Goal: Navigation & Orientation: Find specific page/section

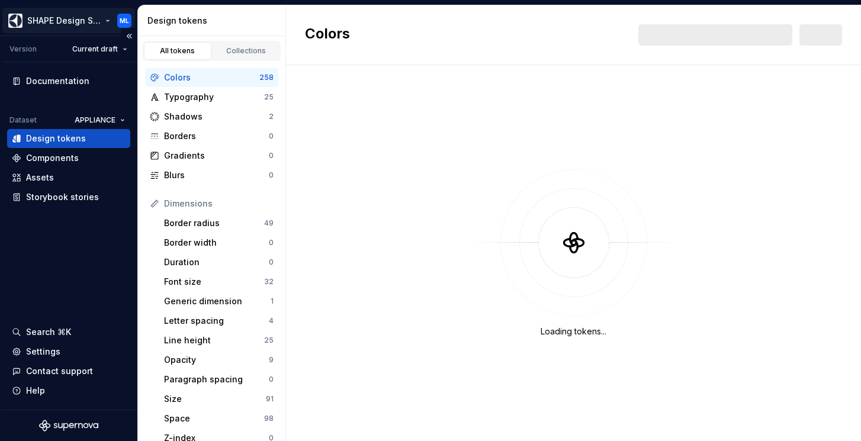
click at [107, 19] on html "SHAPE Design System ML Version Current draft Documentation Dataset APPLIANCE De…" at bounding box center [430, 220] width 861 height 441
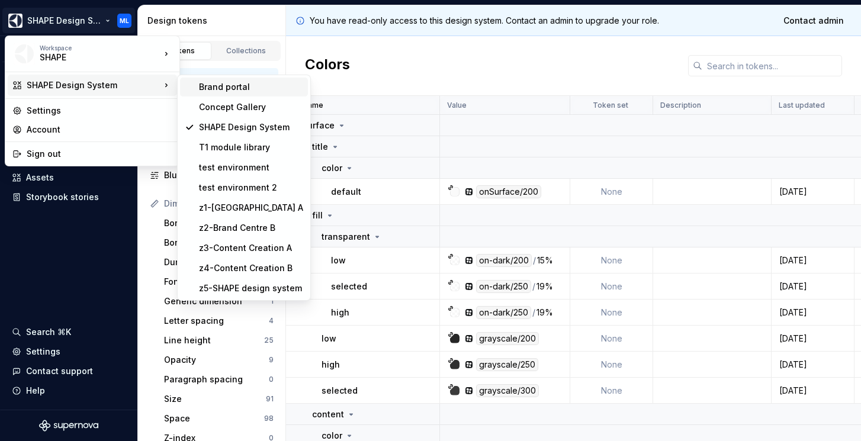
click at [246, 85] on div "Brand portal" at bounding box center [251, 87] width 104 height 12
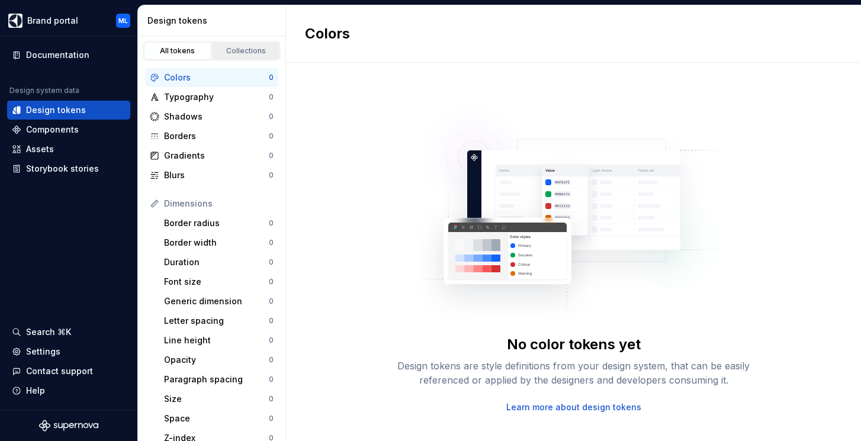
click at [251, 49] on div "Collections" at bounding box center [246, 50] width 59 height 9
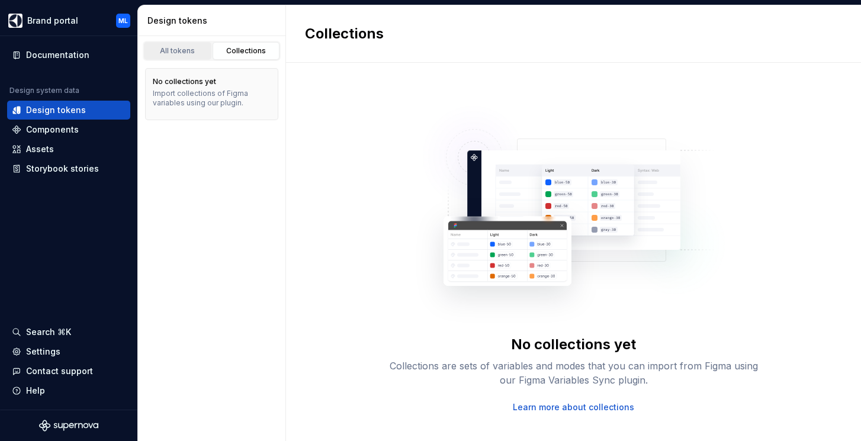
click at [195, 53] on div "All tokens" at bounding box center [177, 50] width 59 height 9
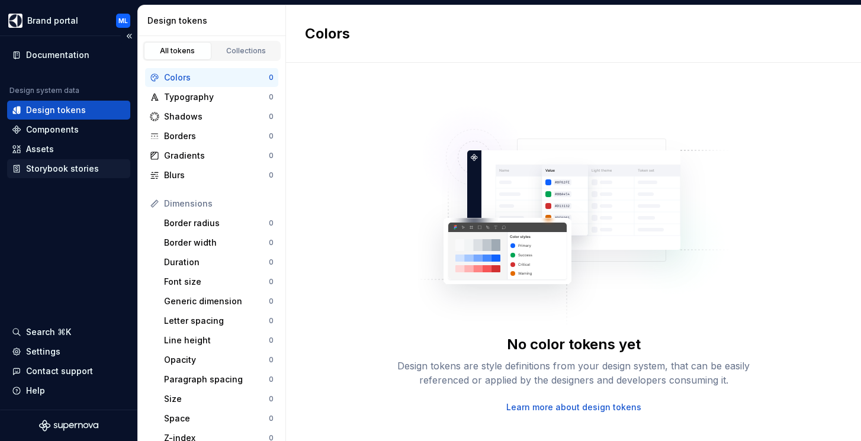
click at [52, 166] on div "Storybook stories" at bounding box center [62, 169] width 73 height 12
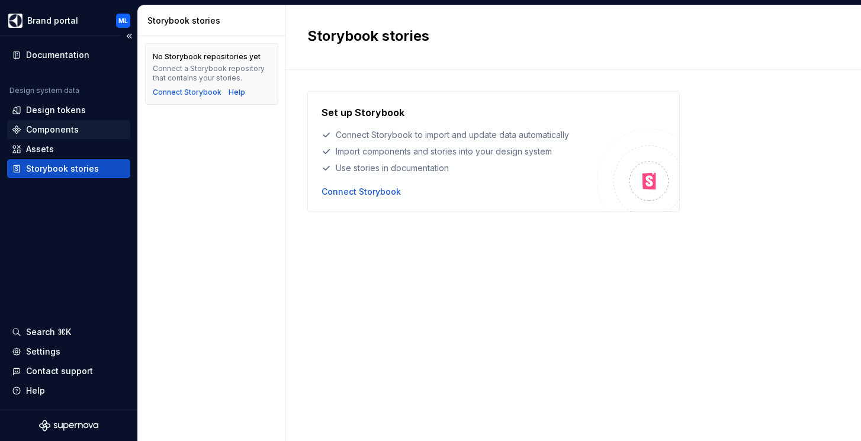
click at [59, 127] on div "Components" at bounding box center [52, 130] width 53 height 12
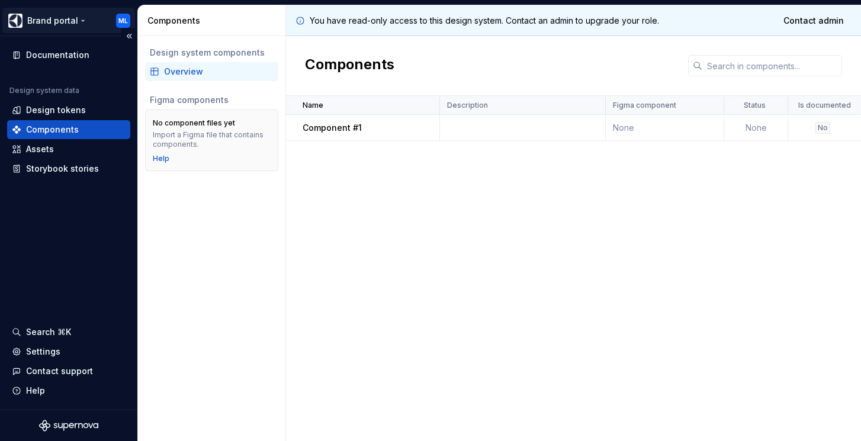
click at [47, 17] on html "Brand portal ML Documentation Design system data Design tokens Components Asset…" at bounding box center [430, 220] width 861 height 441
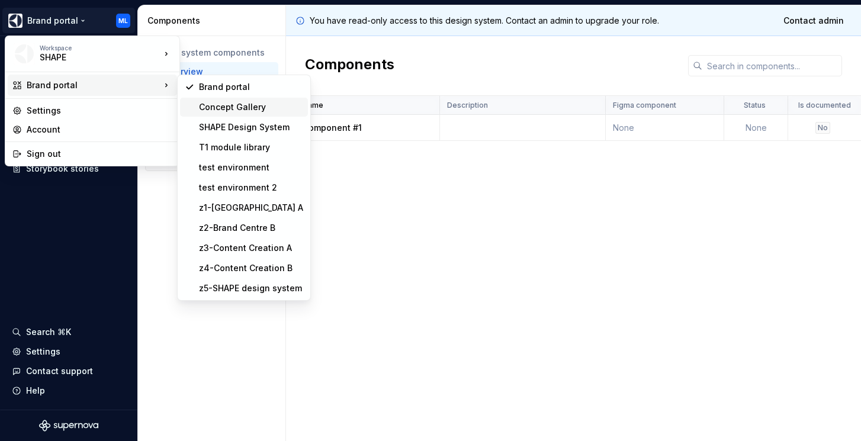
click at [214, 107] on div "Concept Gallery" at bounding box center [251, 107] width 104 height 12
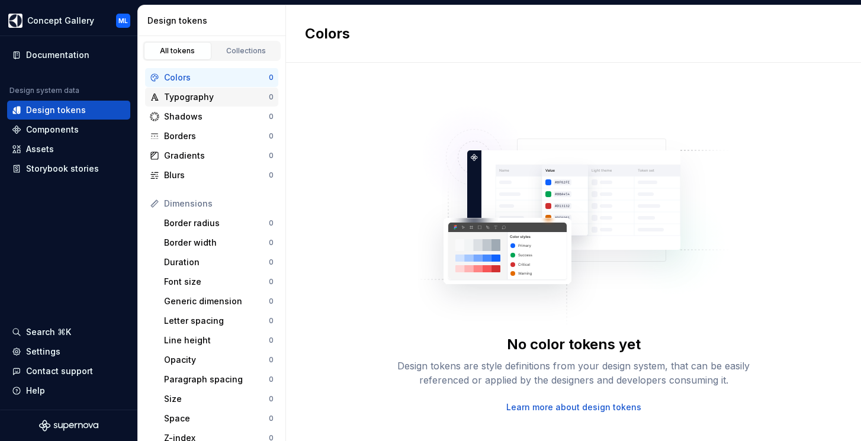
click at [184, 94] on div "Typography" at bounding box center [216, 97] width 105 height 12
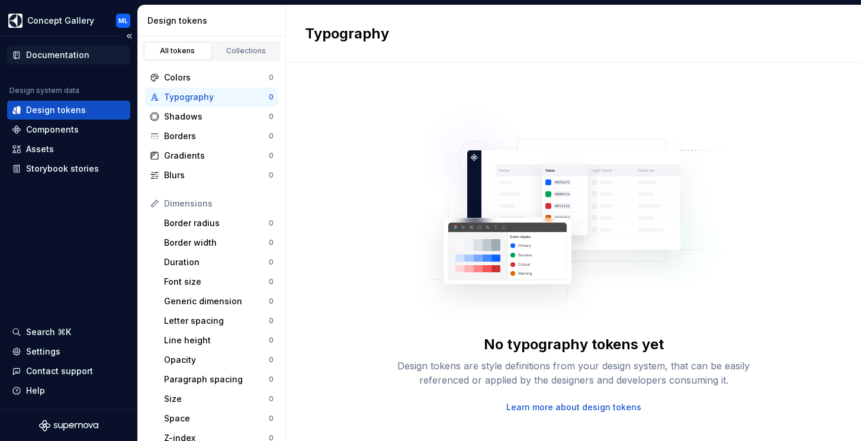
click at [55, 50] on div "Documentation" at bounding box center [57, 55] width 63 height 12
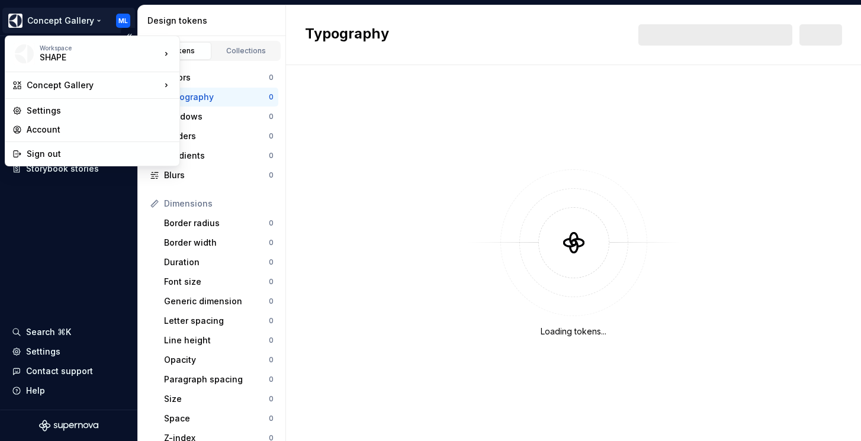
click at [85, 23] on html "Concept Gallery ML Documentation Design system data Design tokens Components As…" at bounding box center [430, 220] width 861 height 441
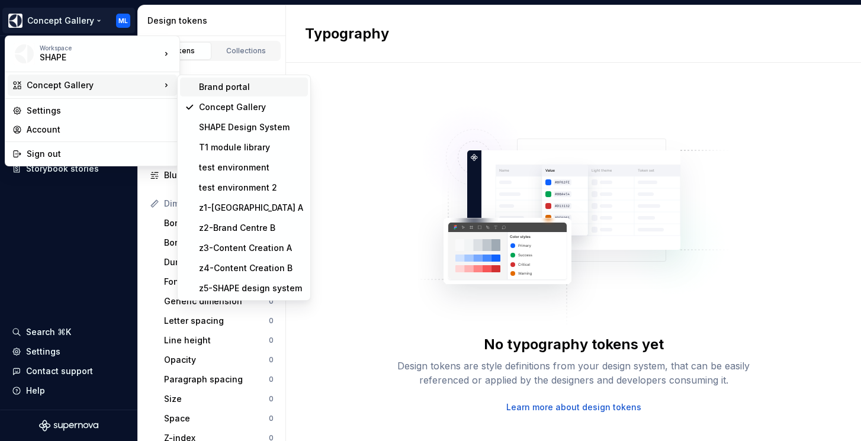
click at [214, 91] on div "Brand portal" at bounding box center [251, 87] width 104 height 12
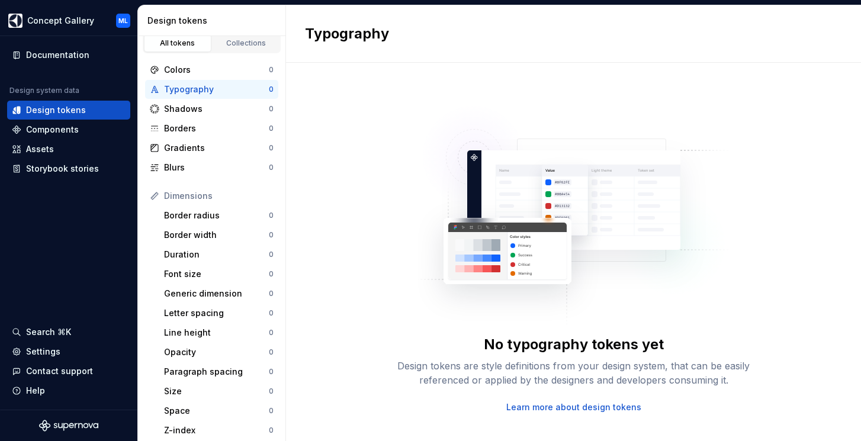
scroll to position [9, 0]
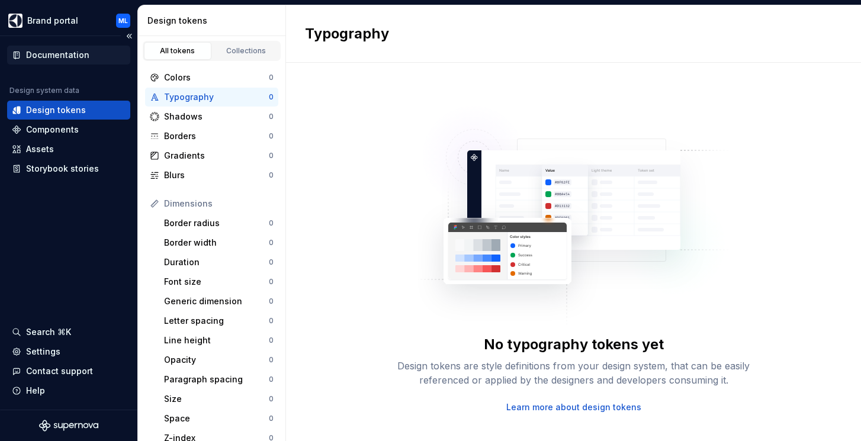
click at [52, 53] on div "Documentation" at bounding box center [57, 55] width 63 height 12
